Goal: Transaction & Acquisition: Purchase product/service

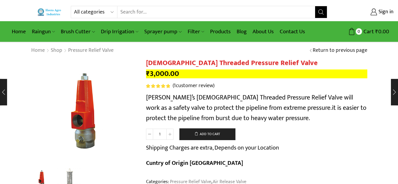
click at [81, 12] on select "All categories Accessories Air Release Valve Brush Cutter Domestic Use Drip Irr…" at bounding box center [95, 12] width 43 height 12
select select "drip-irrigation"
click at [74, 6] on select "All categories Accessories Air Release Valve Brush Cutter Domestic Use Drip Irr…" at bounding box center [95, 12] width 43 height 12
click at [320, 12] on icon "Search button" at bounding box center [320, 11] width 5 height 5
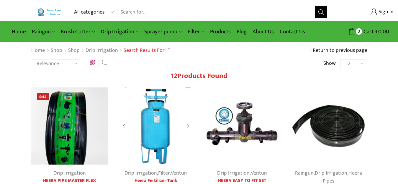
click at [160, 119] on img at bounding box center [156, 127] width 78 height 78
